Goal: Task Accomplishment & Management: Use online tool/utility

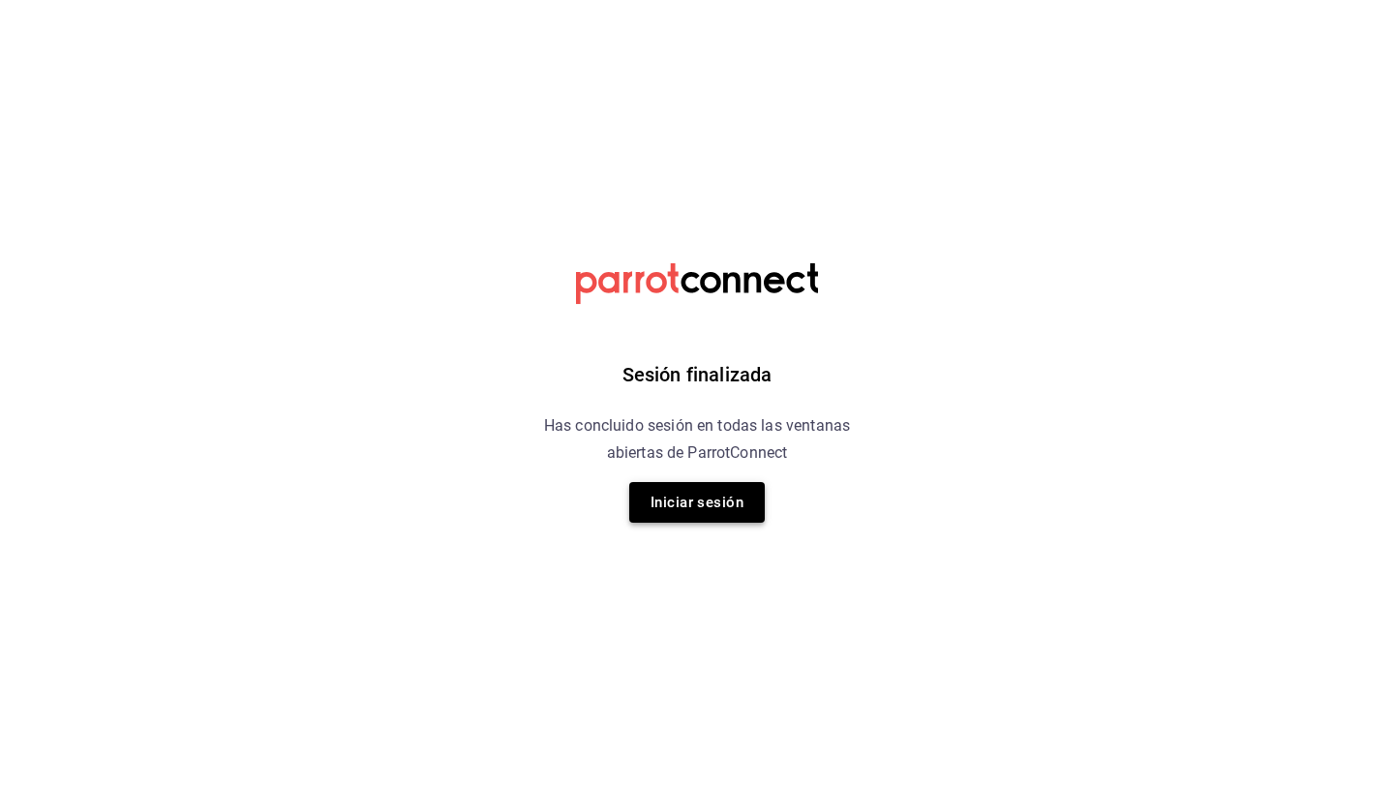
click at [689, 511] on button "Iniciar sesión" at bounding box center [697, 502] width 136 height 41
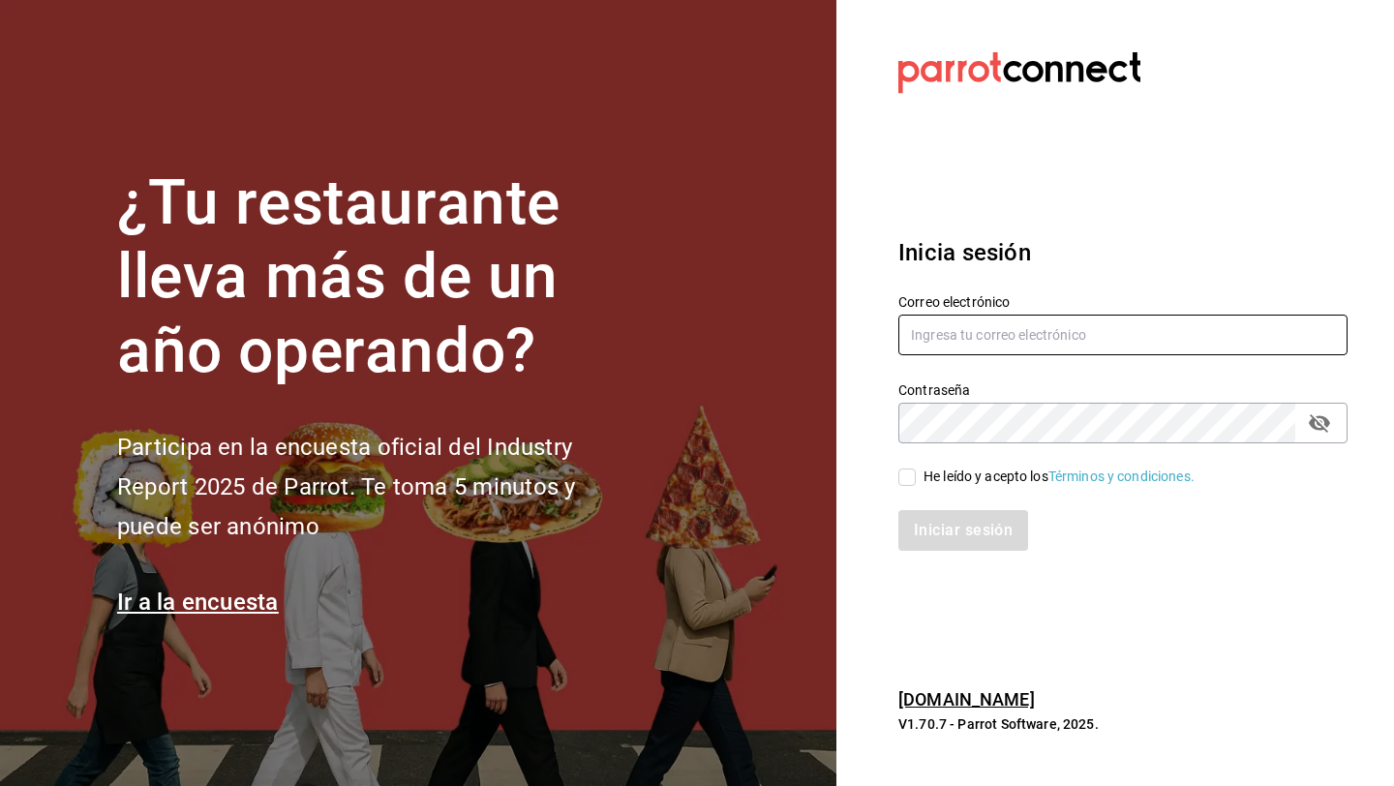
click at [978, 330] on input "text" at bounding box center [1122, 335] width 449 height 41
type input "[EMAIL_ADDRESS][DOMAIN_NAME]"
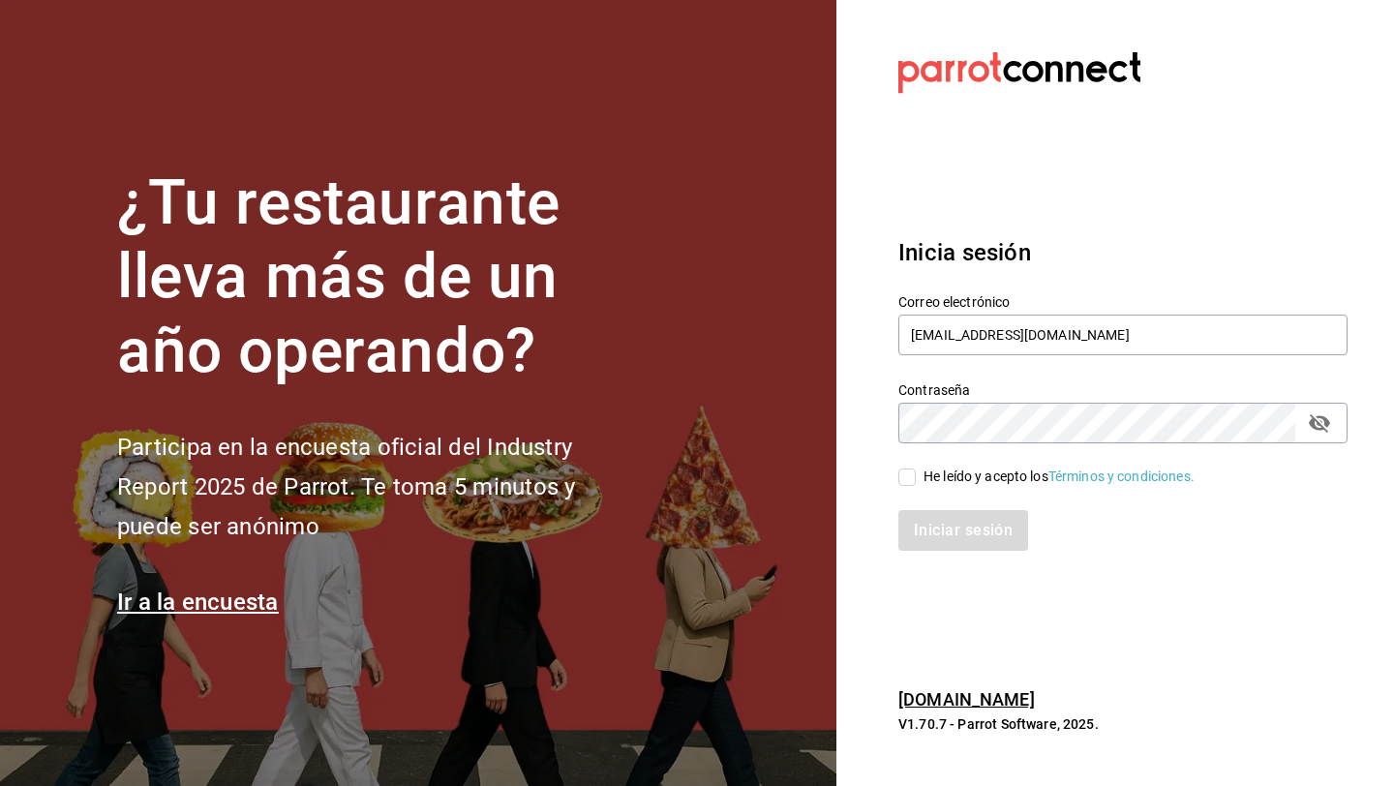
click at [898, 473] on input "He leído y acepto los Términos y condiciones." at bounding box center [906, 477] width 17 height 17
checkbox input "true"
click at [924, 529] on button "Iniciar sesión" at bounding box center [964, 530] width 132 height 41
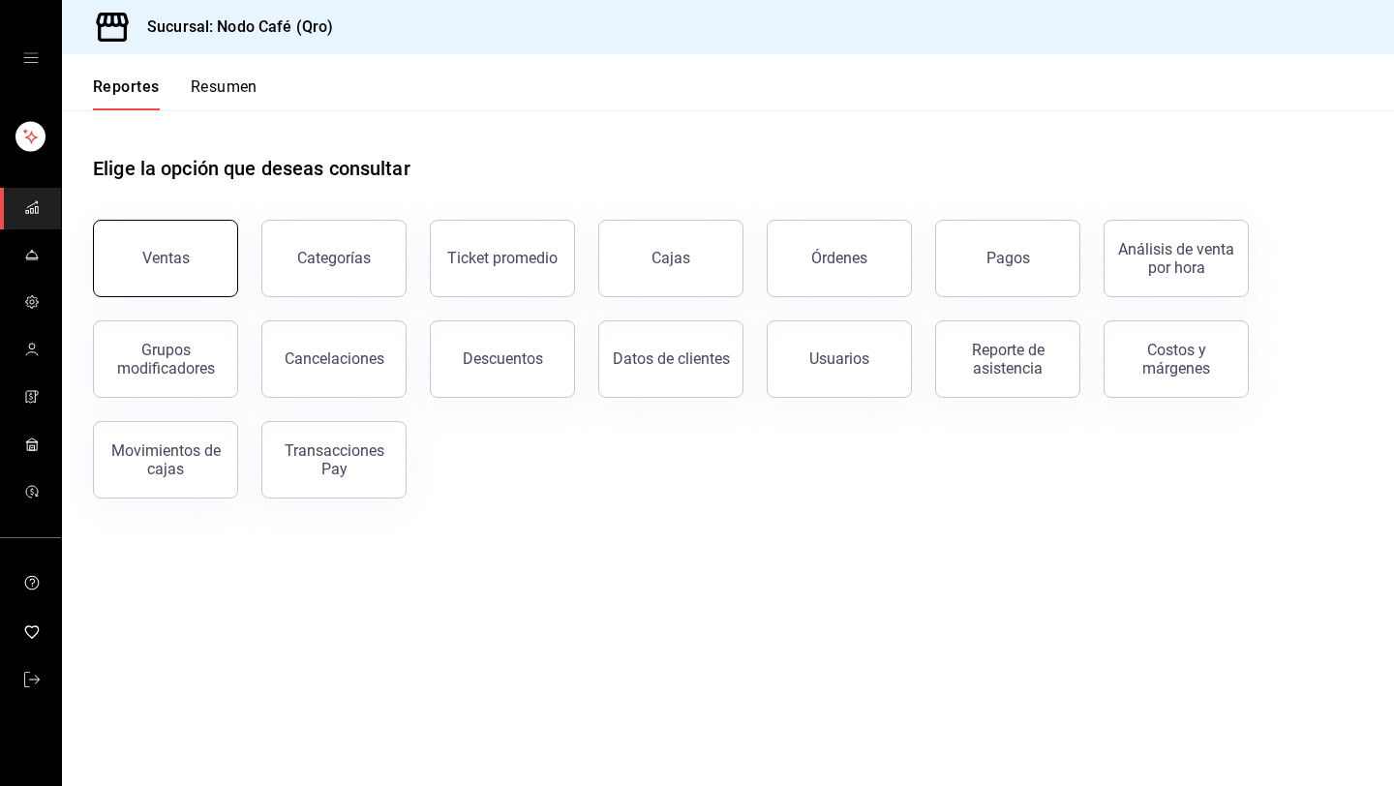
click at [175, 237] on button "Ventas" at bounding box center [165, 258] width 145 height 77
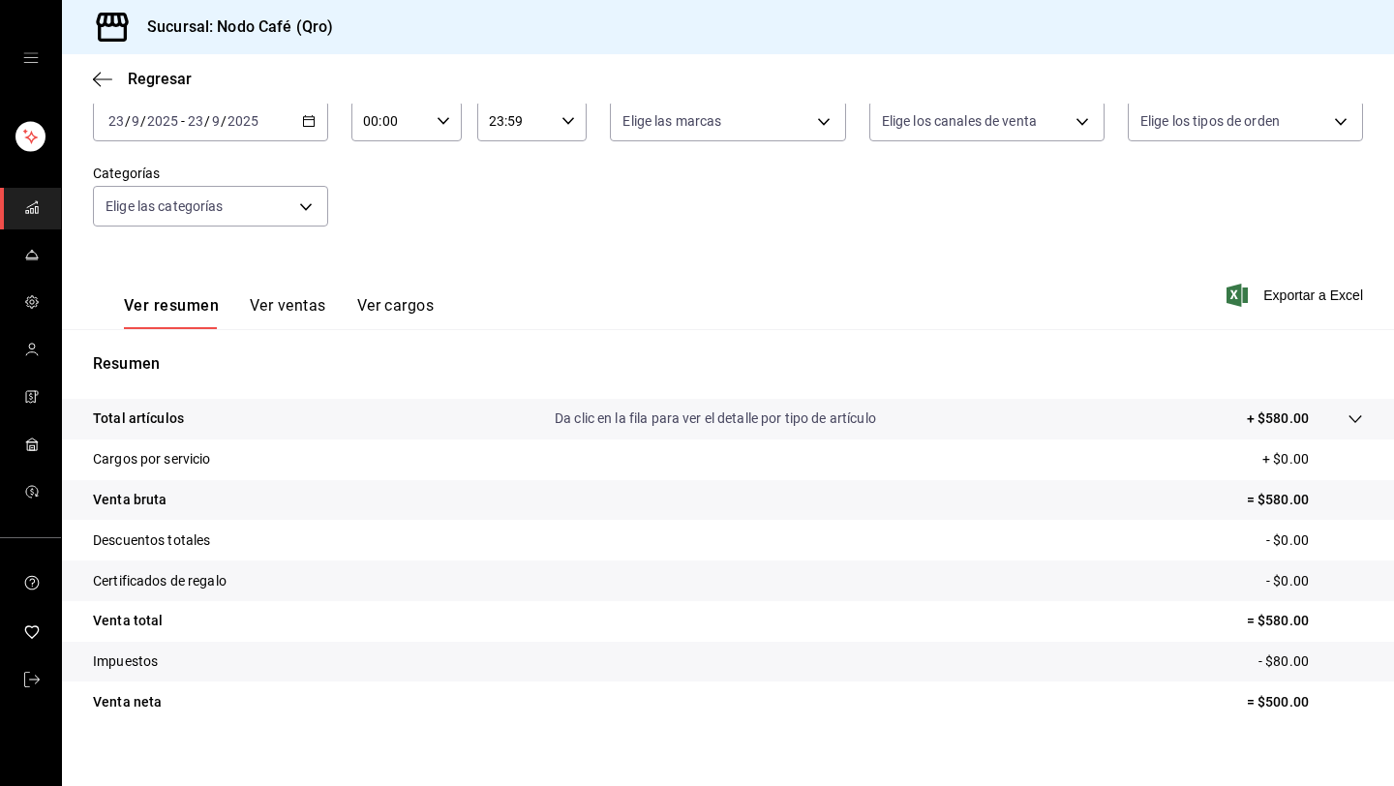
scroll to position [130, 0]
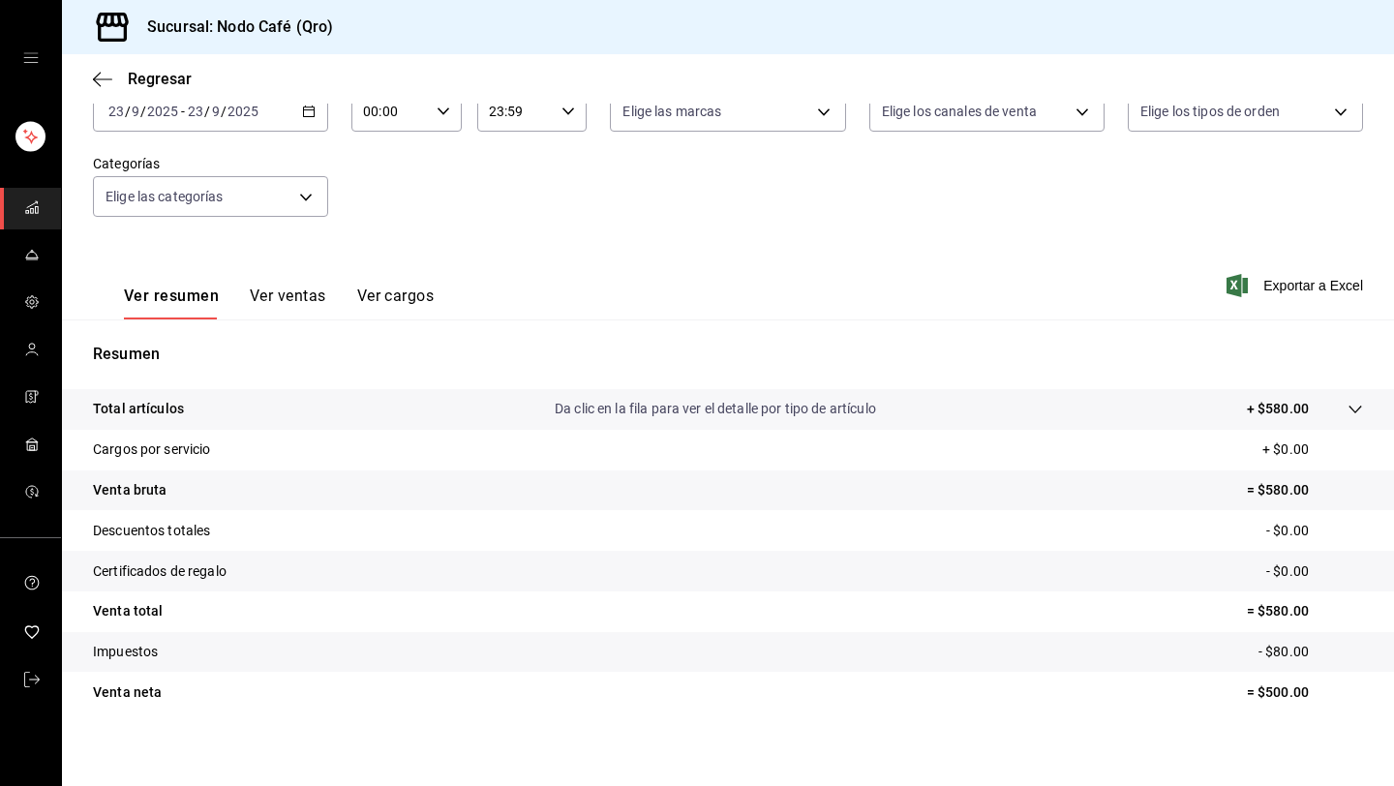
click at [293, 301] on button "Ver ventas" at bounding box center [288, 303] width 76 height 33
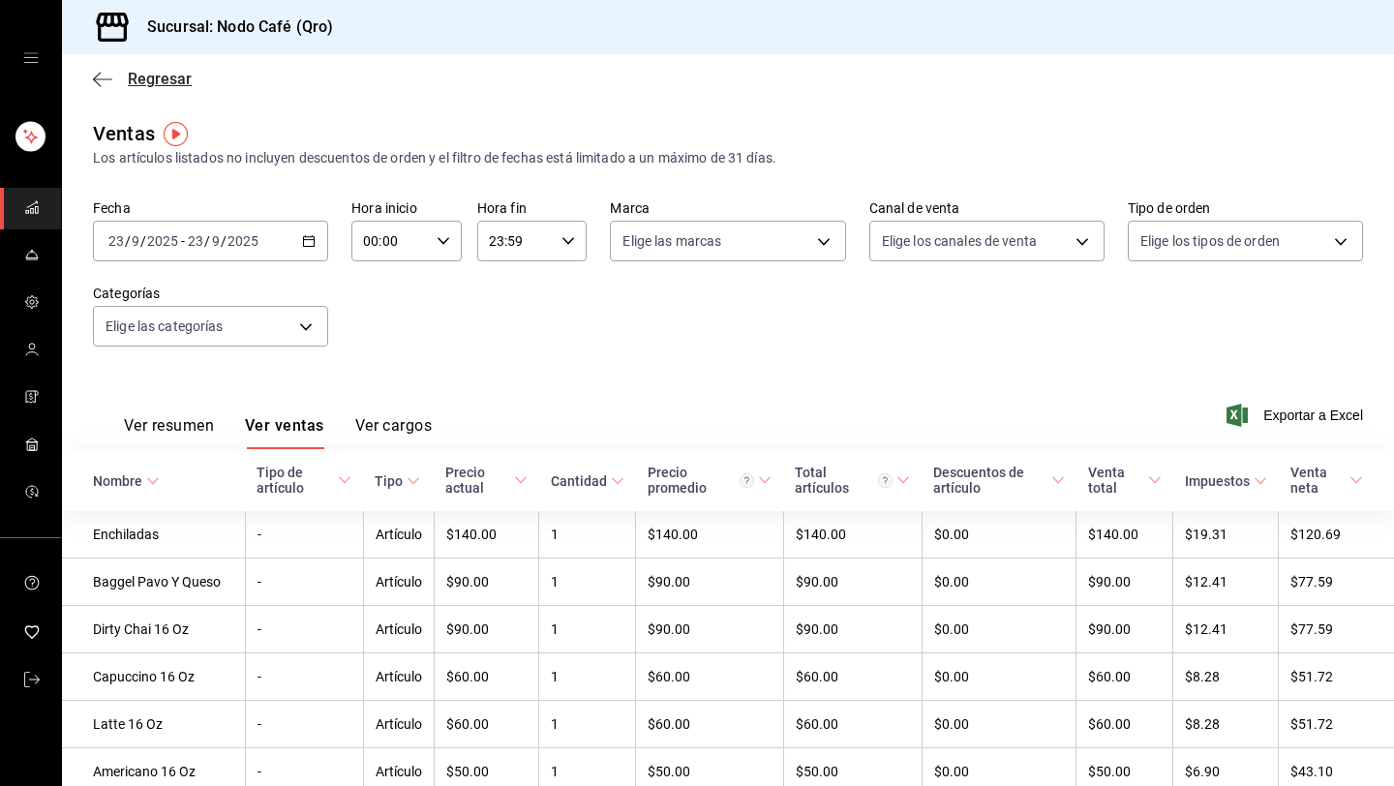
click at [97, 74] on icon "button" at bounding box center [97, 79] width 8 height 15
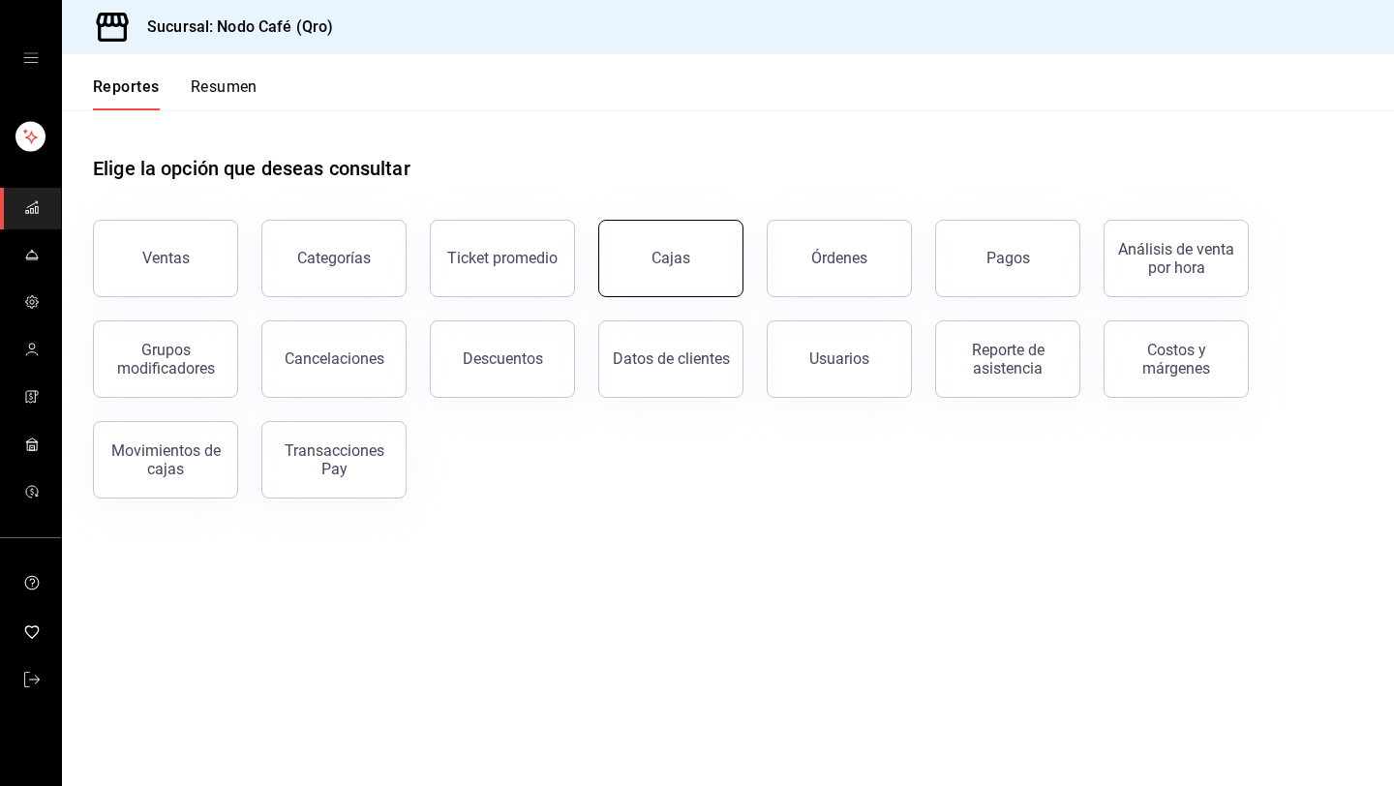
click at [702, 265] on link "Cajas" at bounding box center [670, 258] width 145 height 77
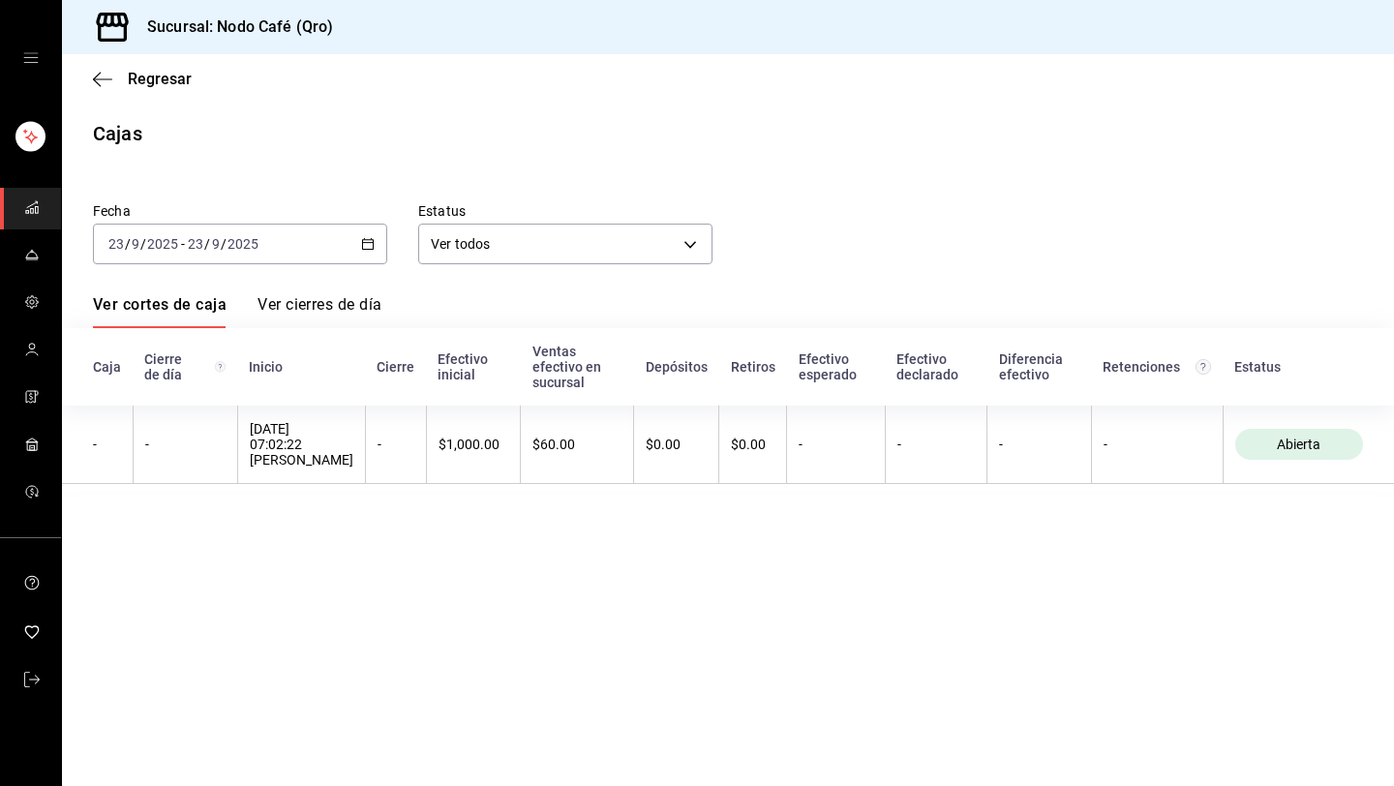
click at [363, 304] on link "Ver cierres de día" at bounding box center [320, 311] width 124 height 33
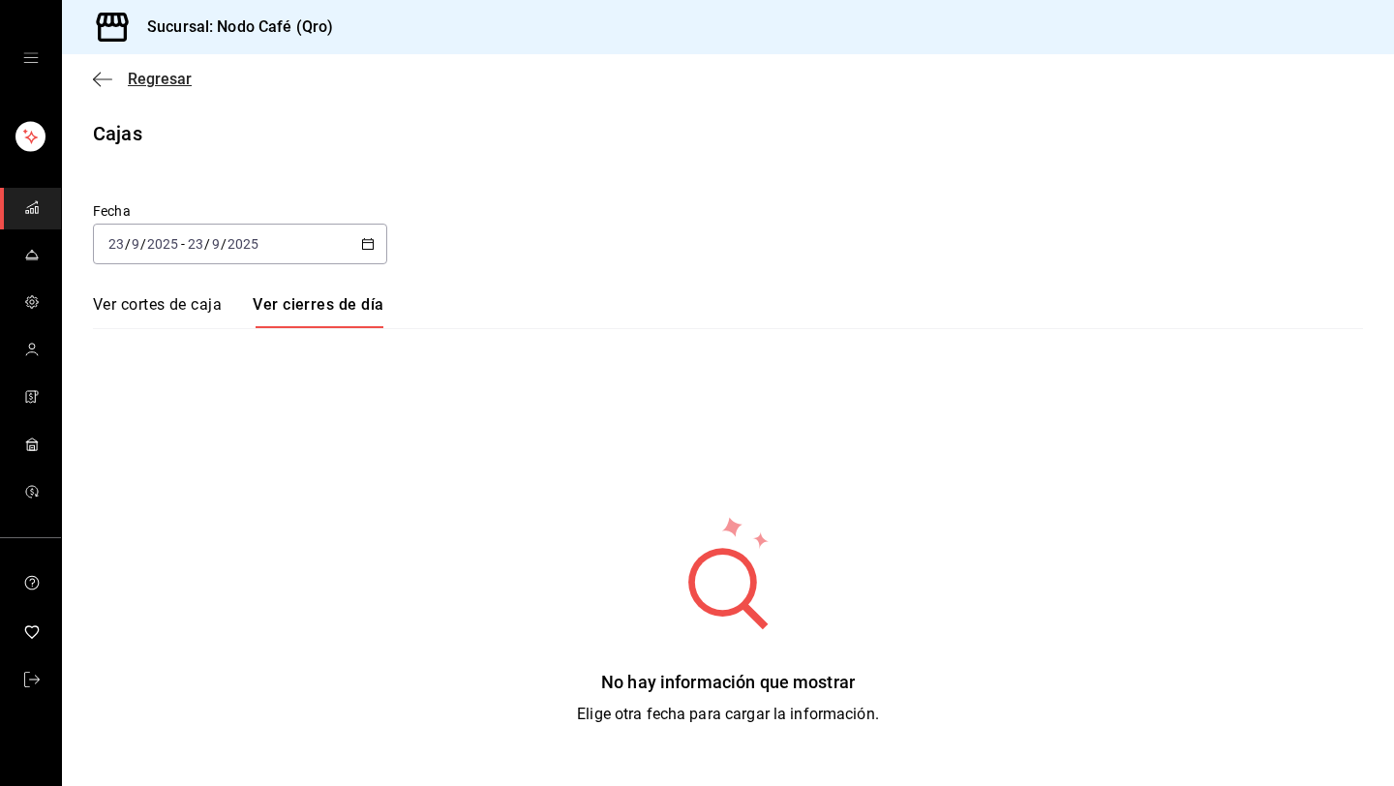
click at [97, 80] on icon "button" at bounding box center [102, 79] width 19 height 17
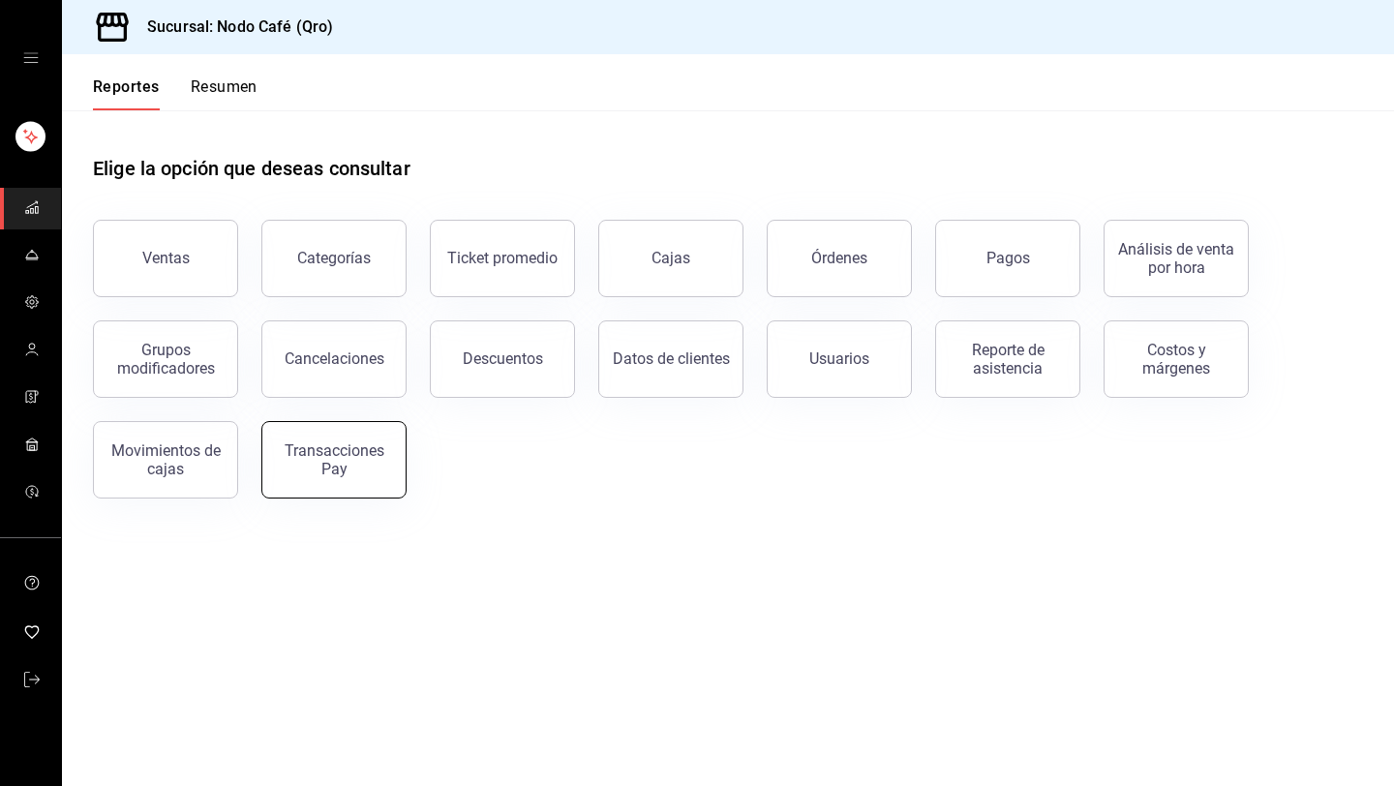
click at [370, 462] on div "Transacciones Pay" at bounding box center [334, 459] width 120 height 37
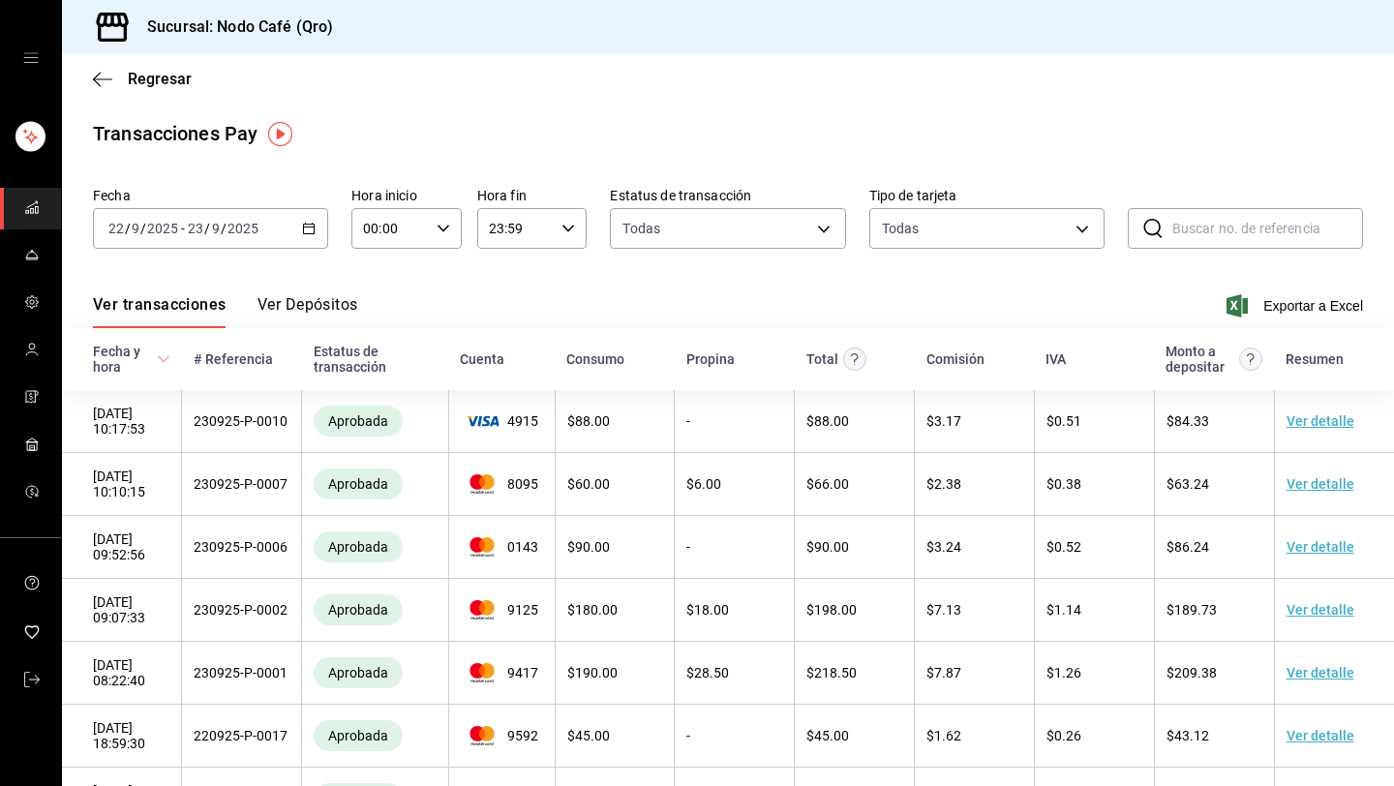
click at [308, 230] on icon "button" at bounding box center [309, 229] width 14 height 14
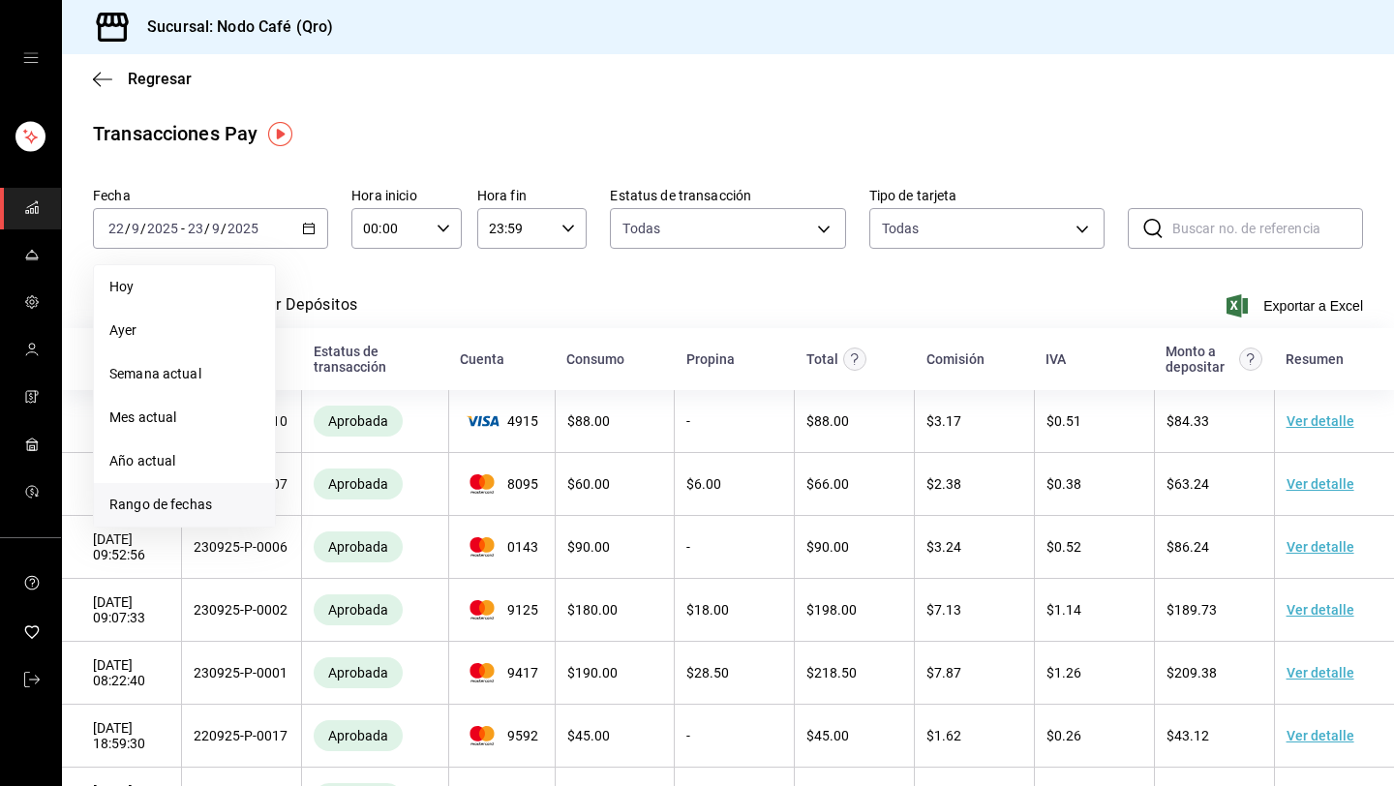
click at [166, 499] on span "Rango de fechas" at bounding box center [184, 505] width 150 height 20
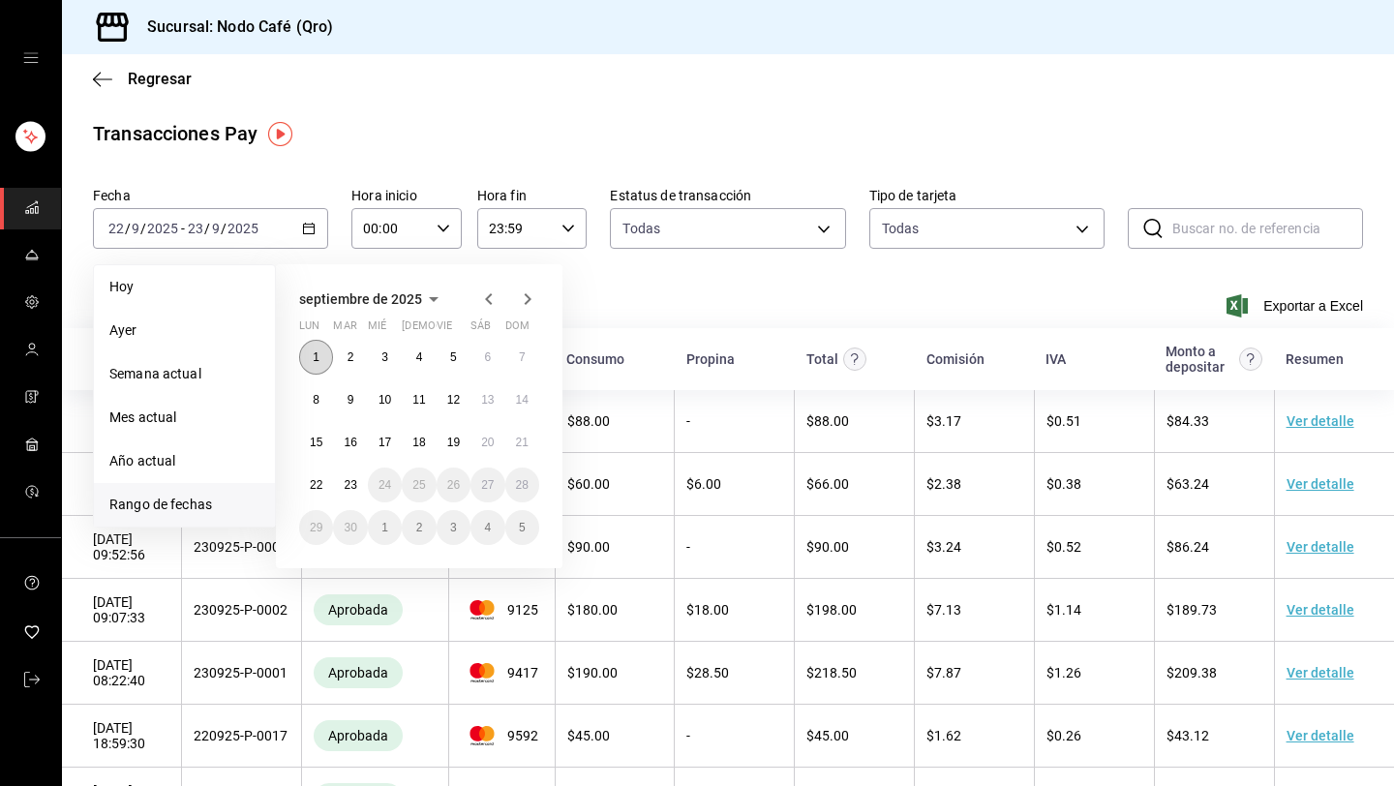
click at [323, 359] on button "1" at bounding box center [316, 357] width 34 height 35
click at [313, 431] on button "15" at bounding box center [316, 442] width 34 height 35
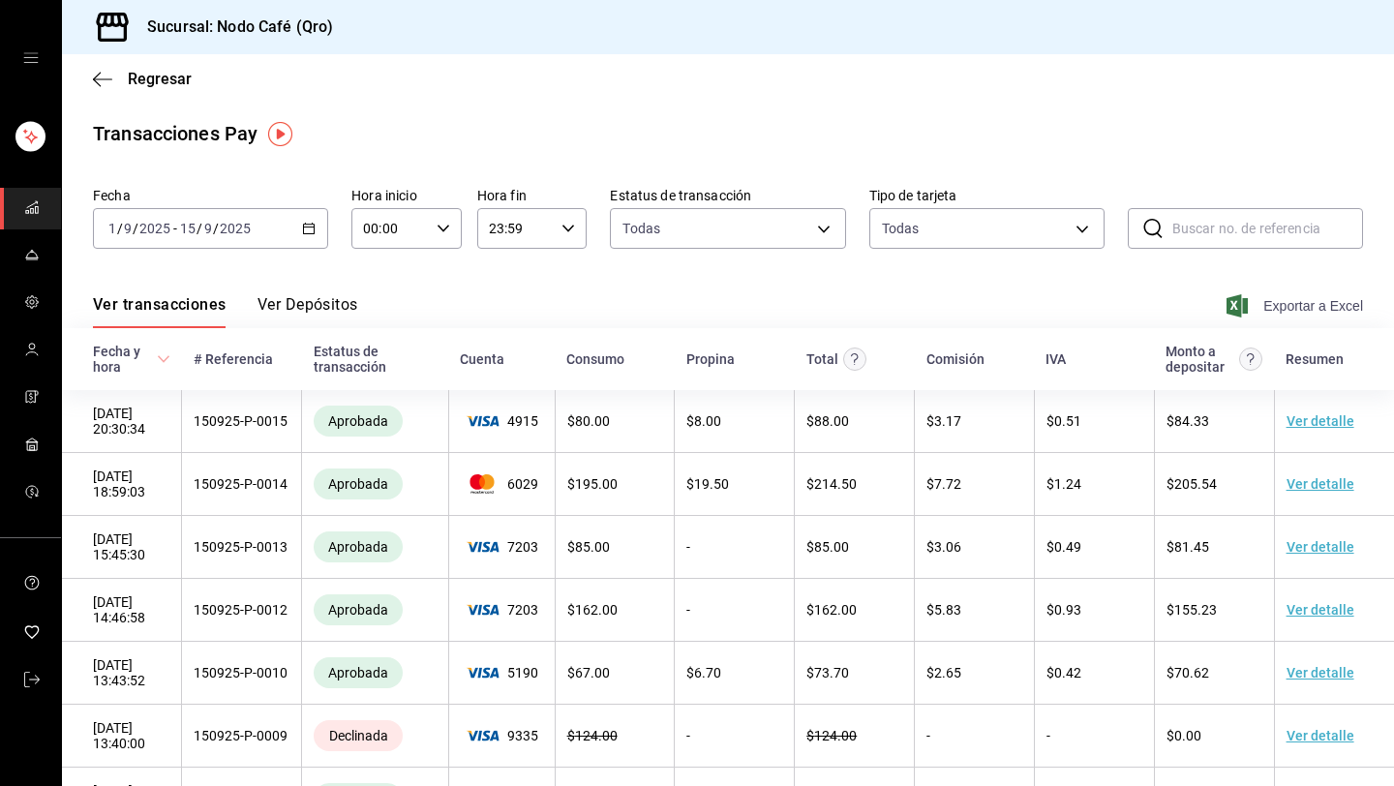
click at [1285, 305] on span "Exportar a Excel" at bounding box center [1296, 305] width 133 height 23
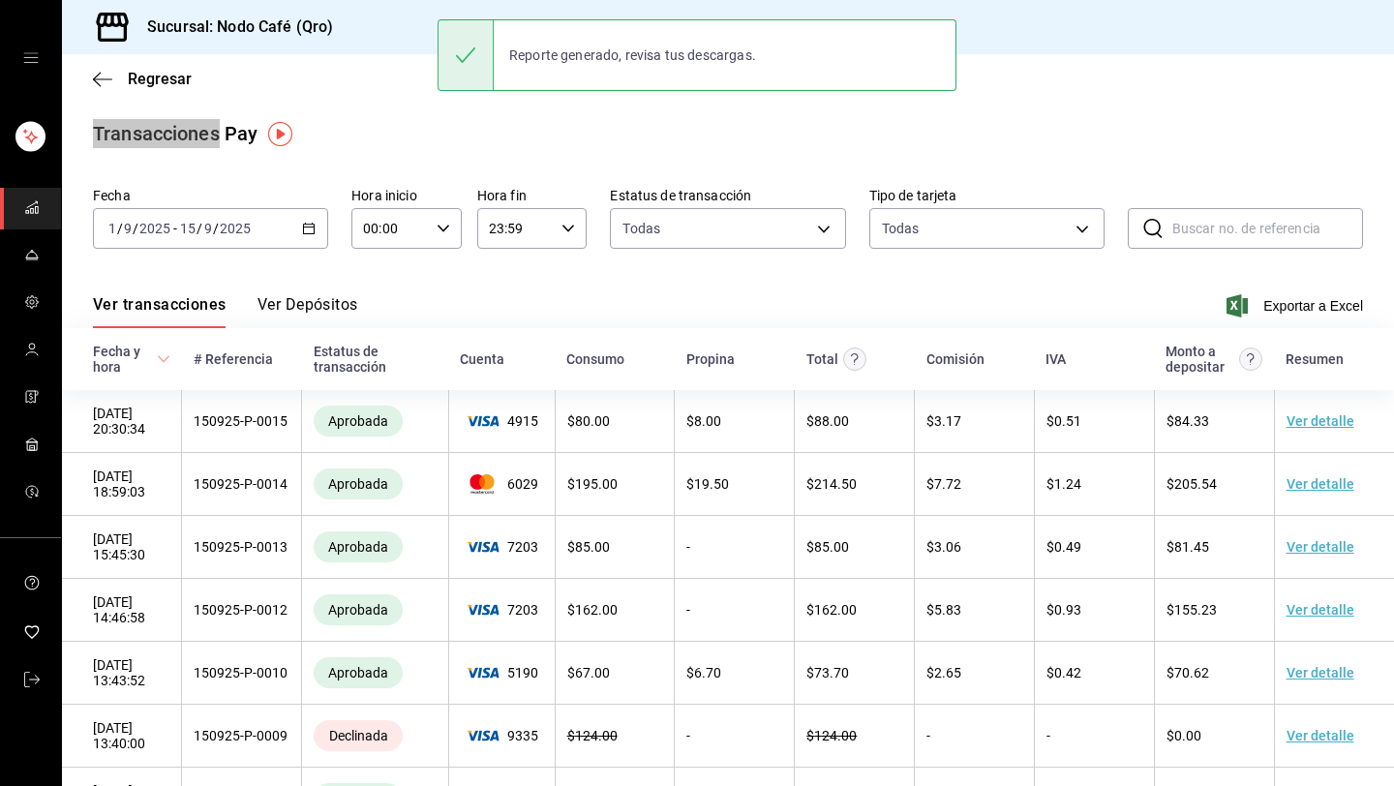
click at [1008, 65] on div "Regresar" at bounding box center [728, 78] width 1332 height 49
